Goal: Task Accomplishment & Management: Use online tool/utility

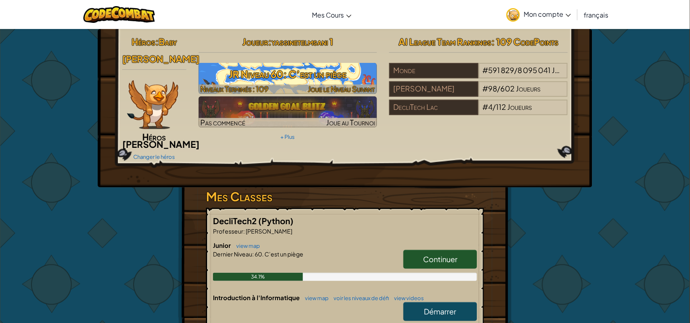
click at [287, 70] on h3 "JR Niveau 60: C’est un piège" at bounding box center [288, 74] width 179 height 18
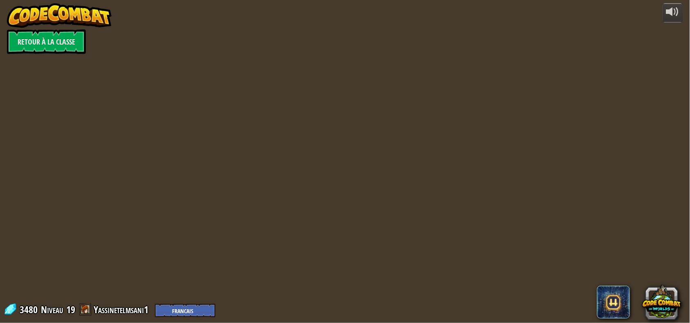
select select "fr"
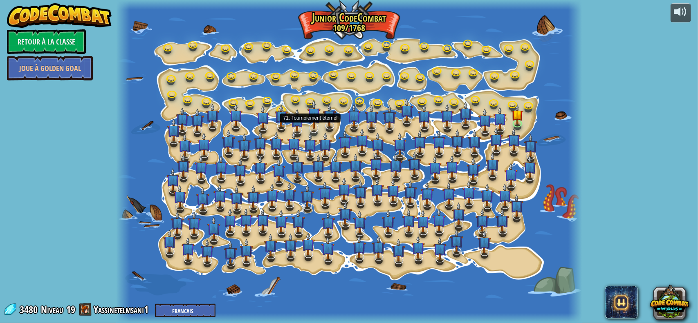
select select "fr"
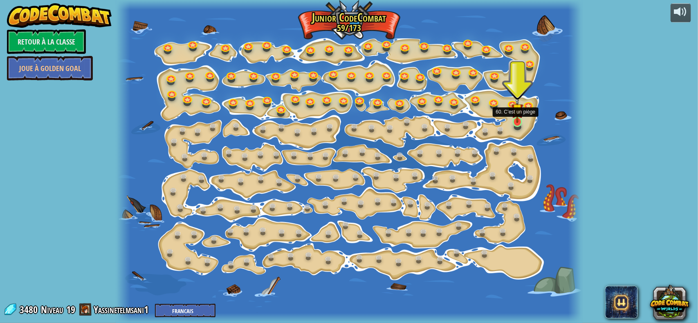
click at [519, 121] on img at bounding box center [517, 109] width 12 height 27
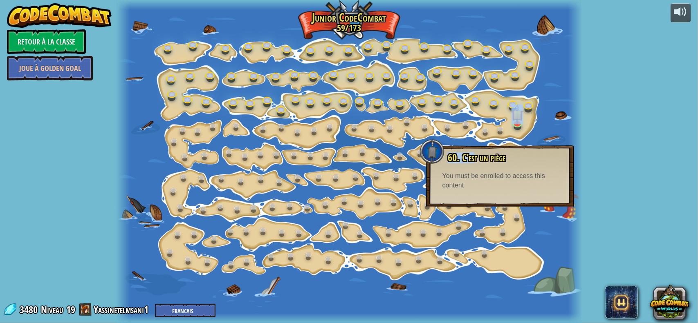
drag, startPoint x: 475, startPoint y: 152, endPoint x: 526, endPoint y: 119, distance: 60.6
click at [526, 119] on div "15. Changement d'étape Change les arguments step. 15a. Step Change A (entraînem…" at bounding box center [349, 161] width 466 height 323
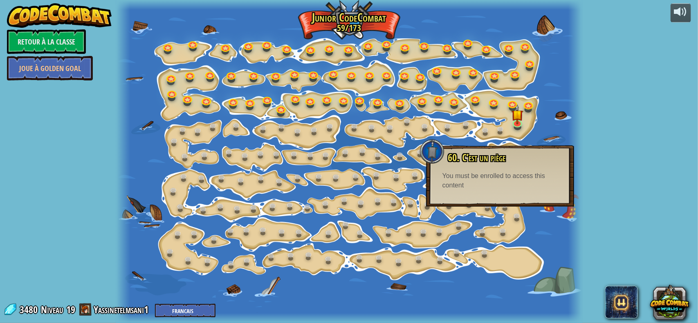
click at [633, 62] on div "powered by Retour à la Classe Joue à Golden Goal 15. Changement d'étape Change …" at bounding box center [349, 161] width 698 height 323
click at [517, 124] on link at bounding box center [518, 122] width 16 height 16
